Goal: Information Seeking & Learning: Learn about a topic

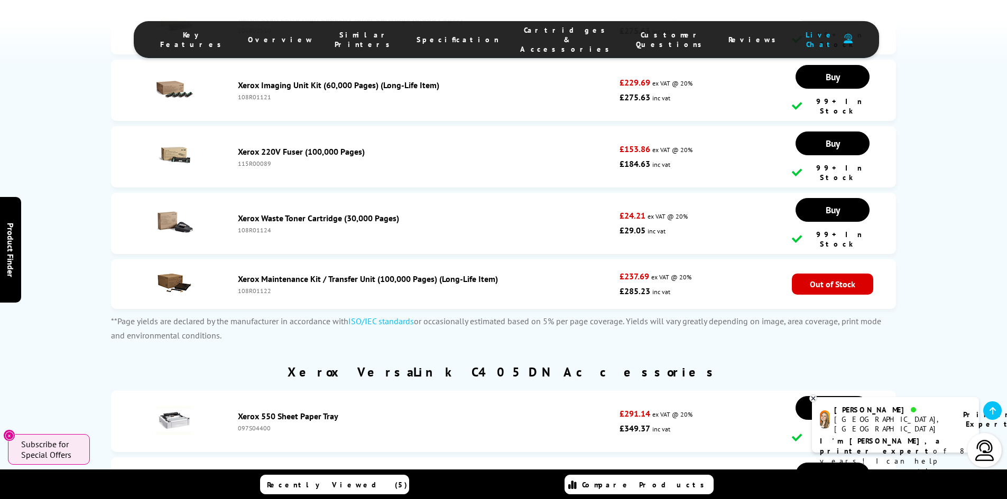
scroll to position [4467, 0]
